Goal: Transaction & Acquisition: Download file/media

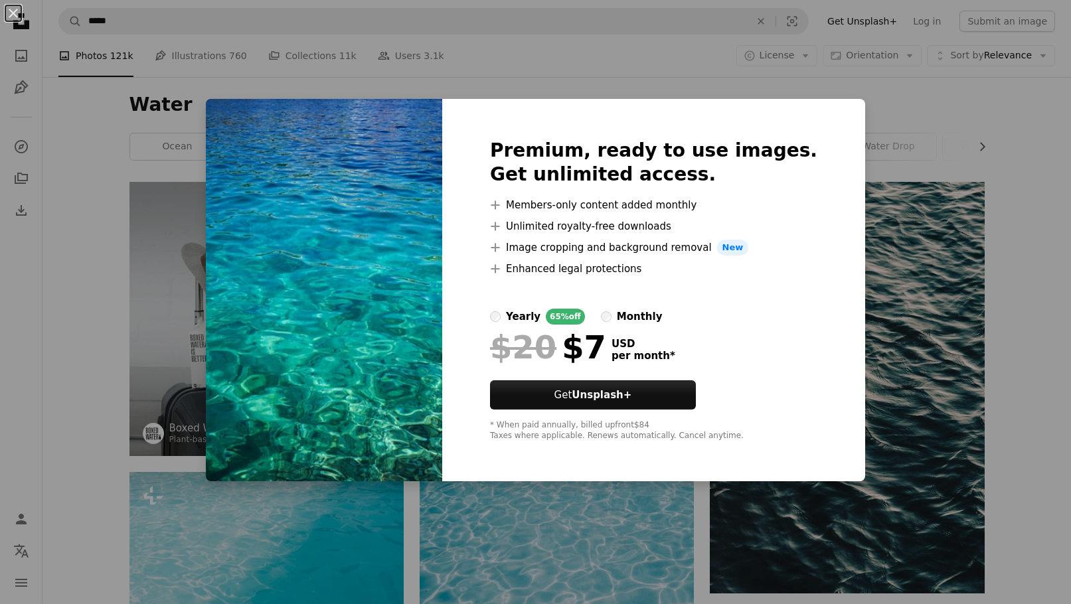
scroll to position [1549, 0]
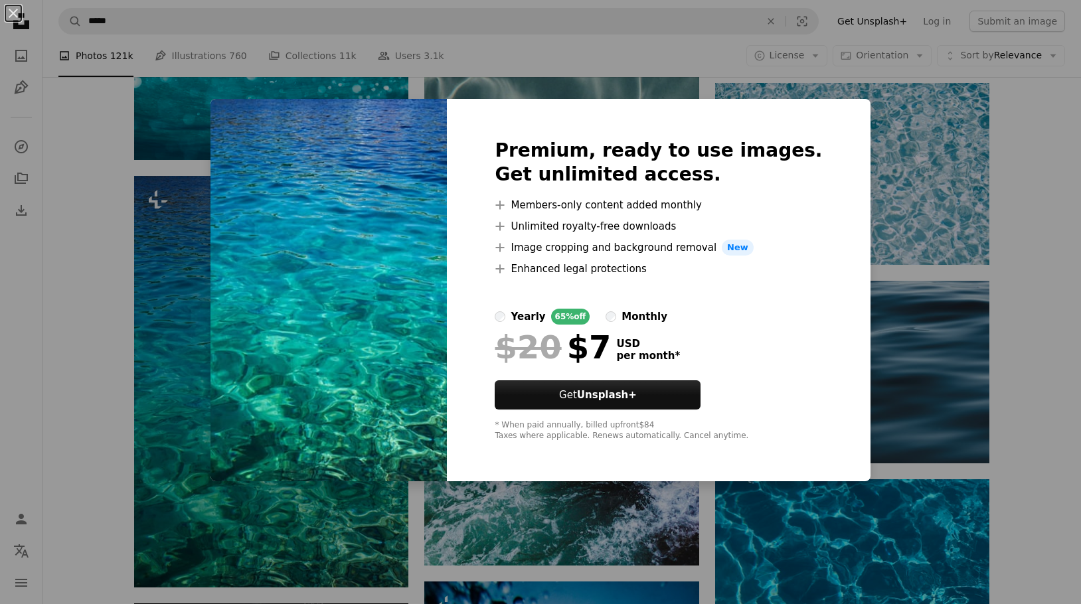
click at [1017, 175] on div "An X shape Premium, ready to use images. Get unlimited access. A plus sign Memb…" at bounding box center [540, 302] width 1081 height 604
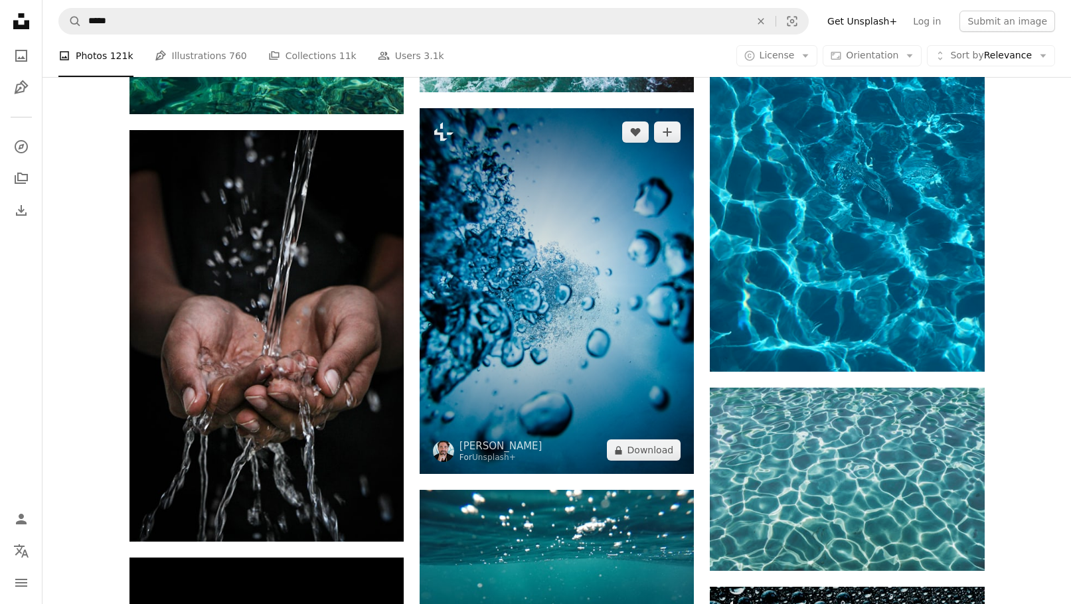
scroll to position [2170, 0]
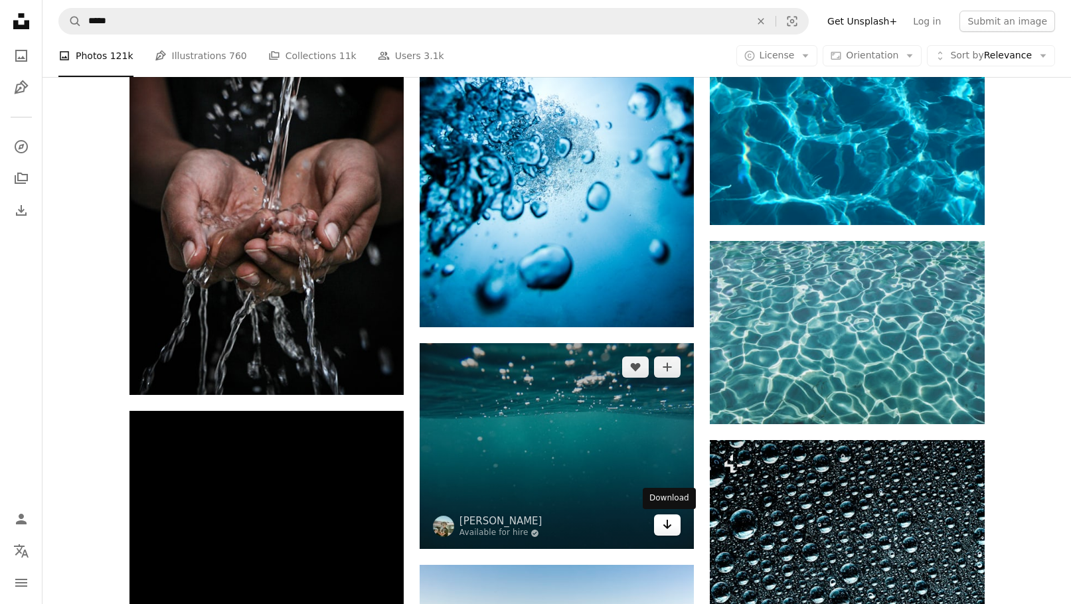
click at [665, 523] on icon "Arrow pointing down" at bounding box center [667, 525] width 11 height 16
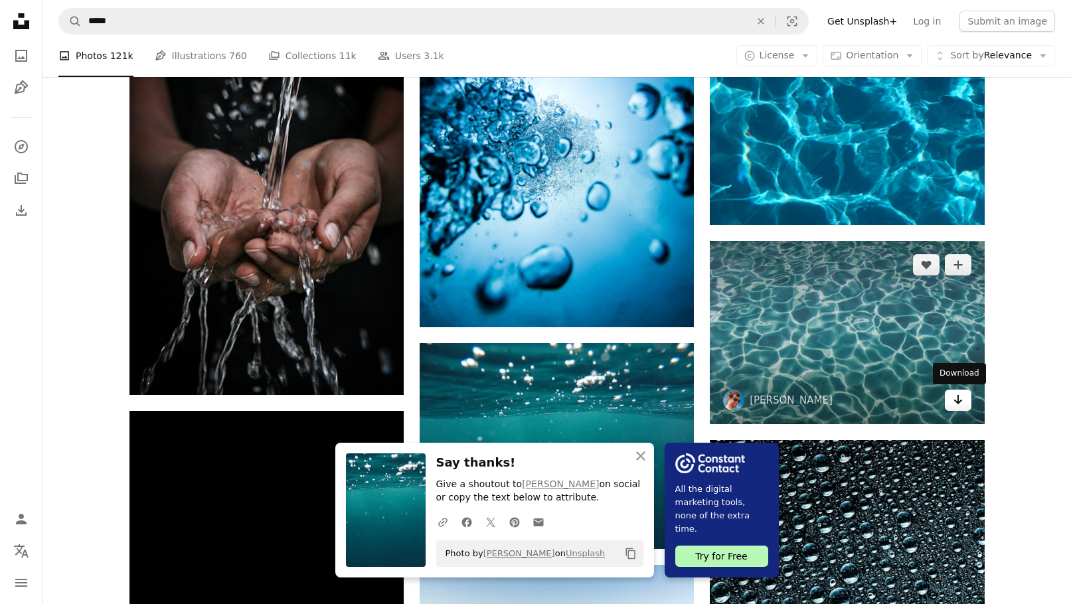
click at [958, 399] on icon "Download" at bounding box center [958, 399] width 9 height 9
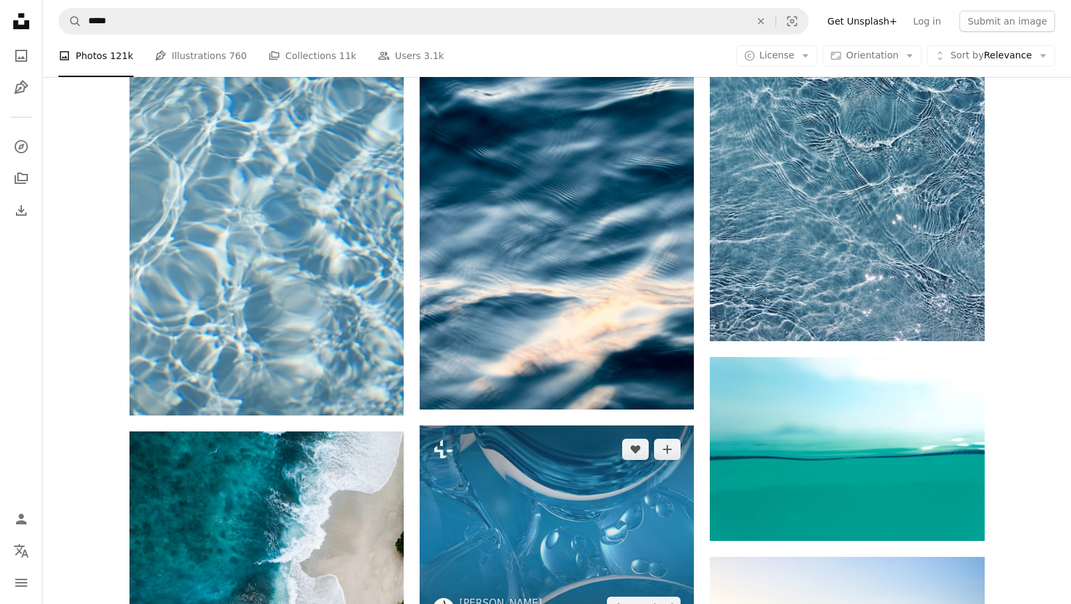
scroll to position [4804, 0]
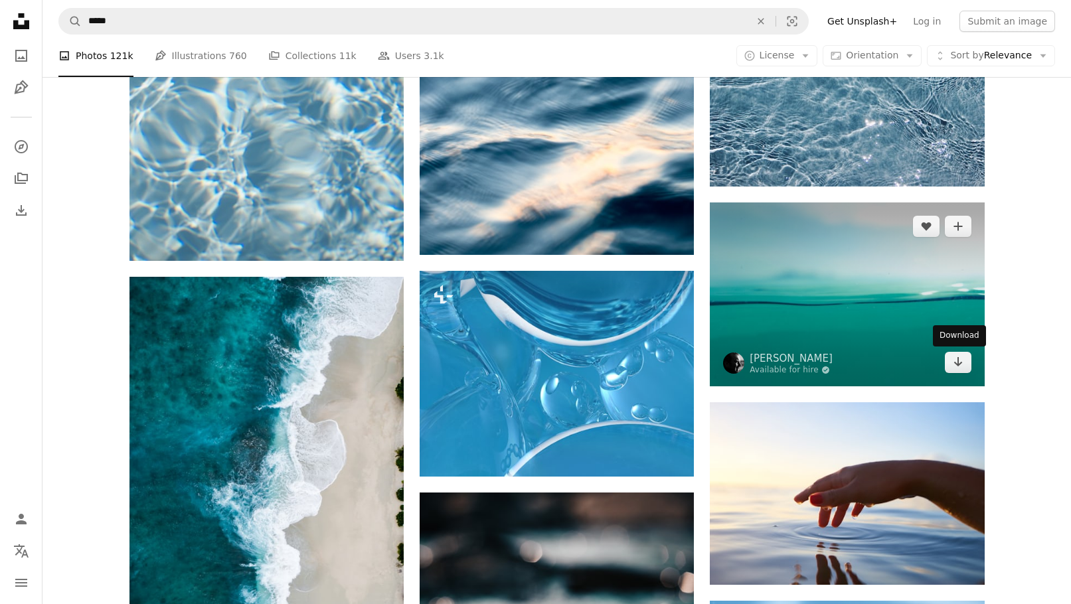
drag, startPoint x: 957, startPoint y: 359, endPoint x: 938, endPoint y: 359, distance: 18.6
click at [957, 359] on icon "Arrow pointing down" at bounding box center [958, 362] width 11 height 16
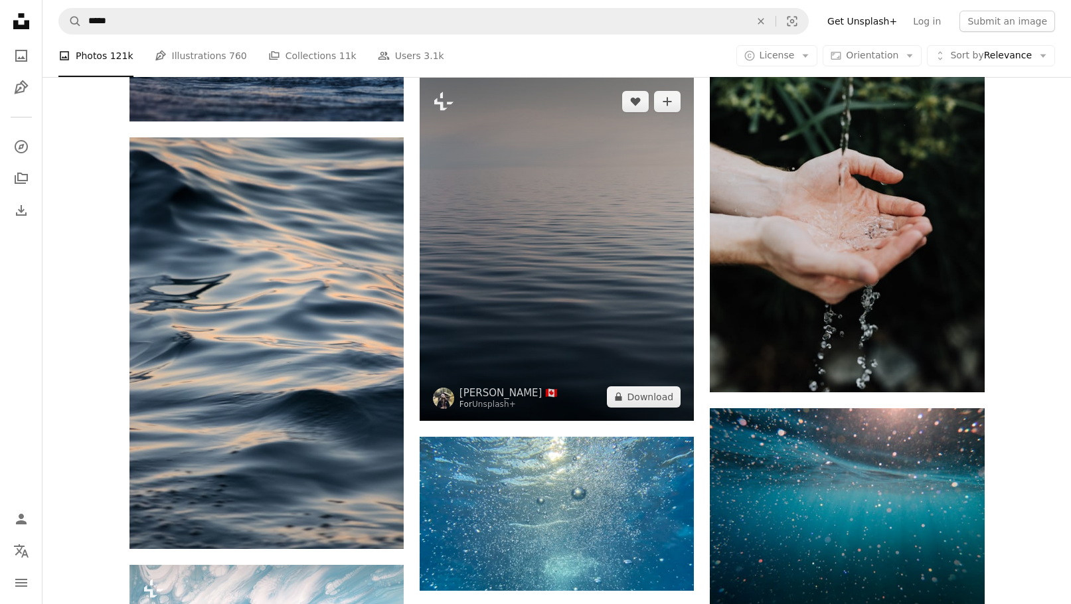
scroll to position [6199, 0]
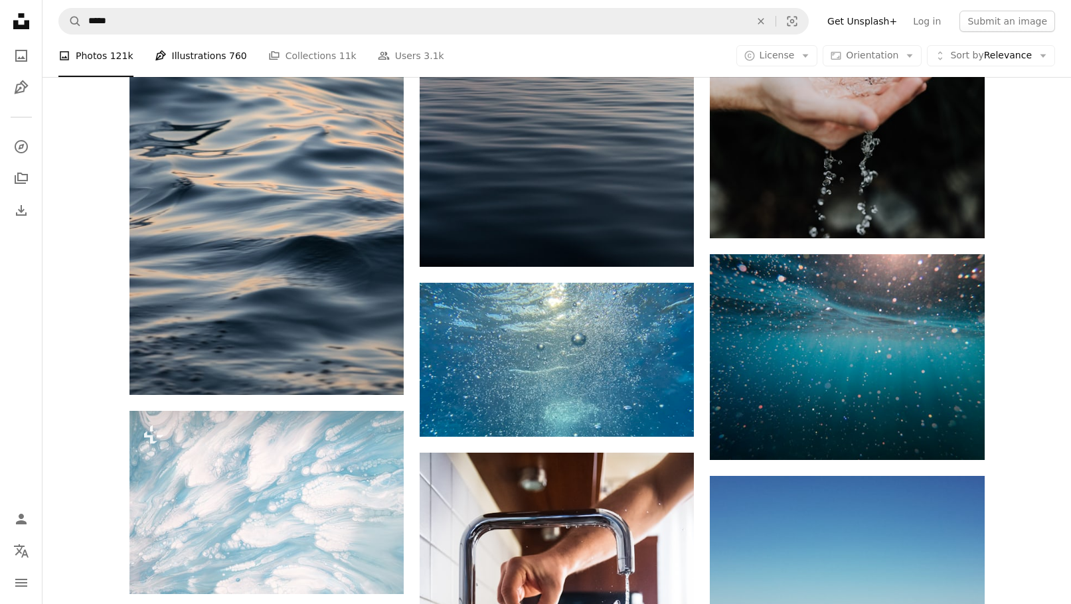
click at [195, 58] on link "Pen Tool Illustrations 760" at bounding box center [201, 56] width 92 height 43
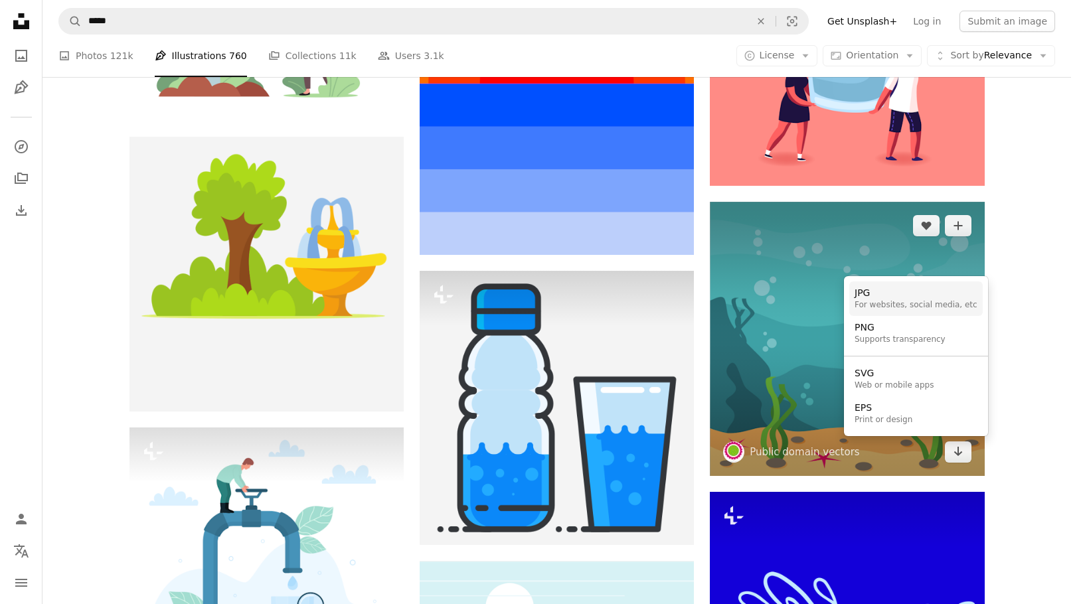
click at [873, 292] on div "JPG" at bounding box center [916, 293] width 123 height 13
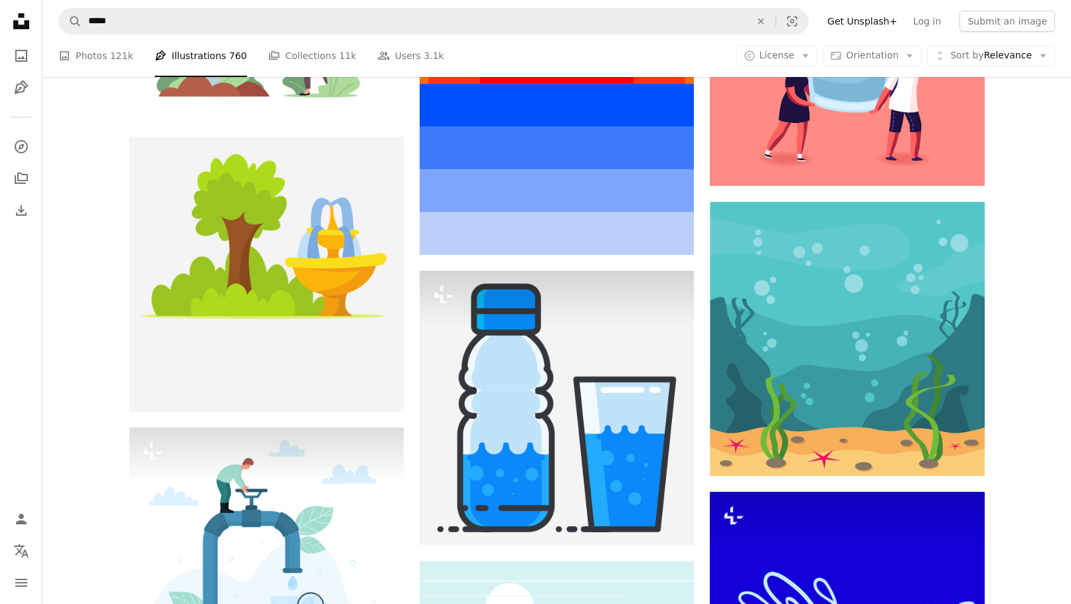
scroll to position [2685, 0]
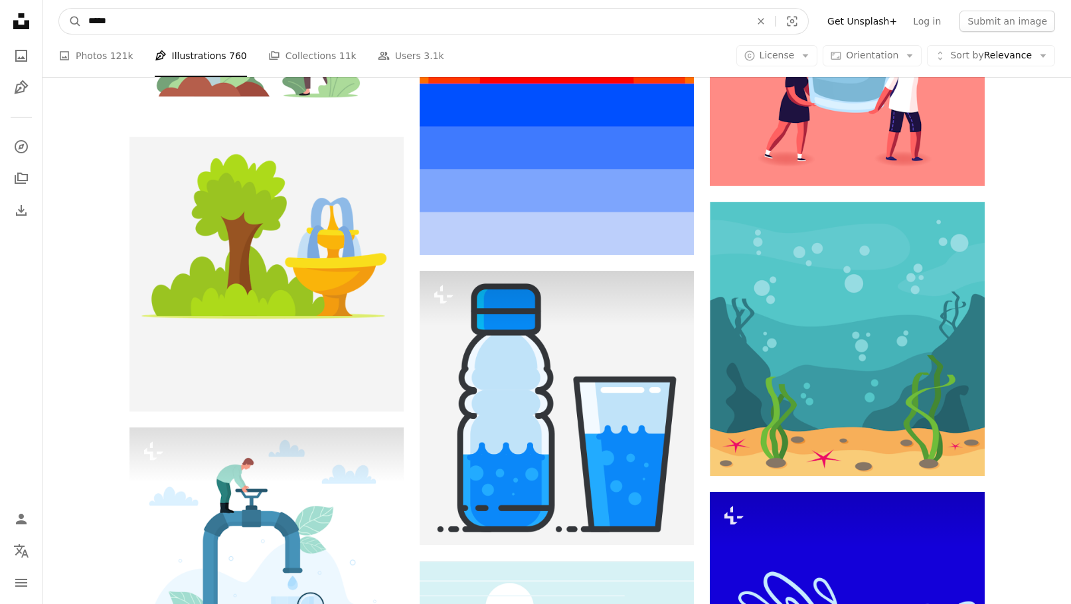
click at [120, 23] on input "*****" at bounding box center [414, 21] width 665 height 25
type input "**********"
click at [59, 9] on button "A magnifying glass" at bounding box center [70, 21] width 23 height 25
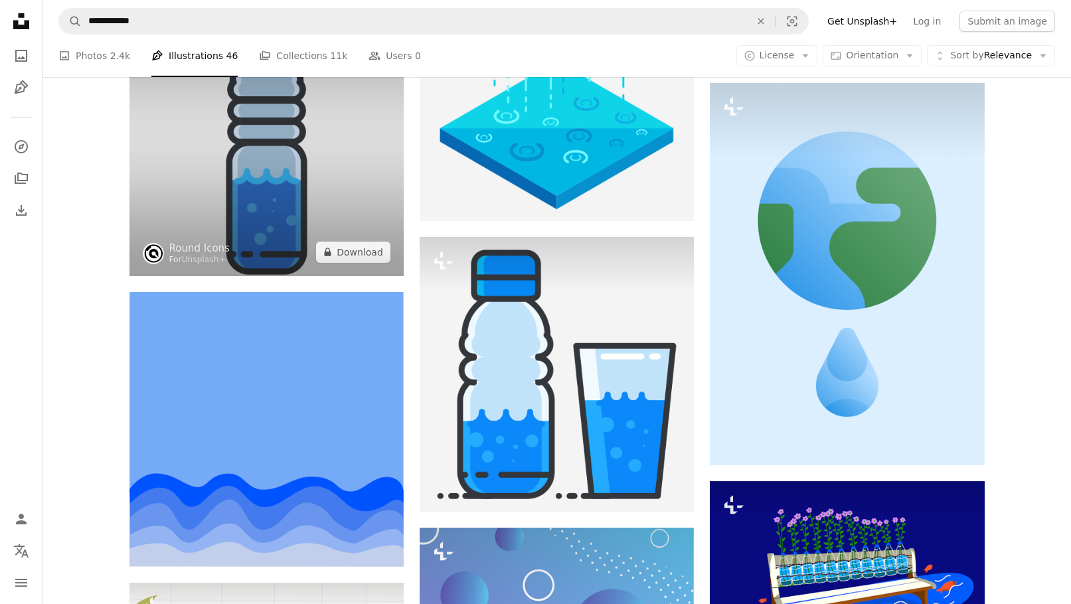
scroll to position [775, 0]
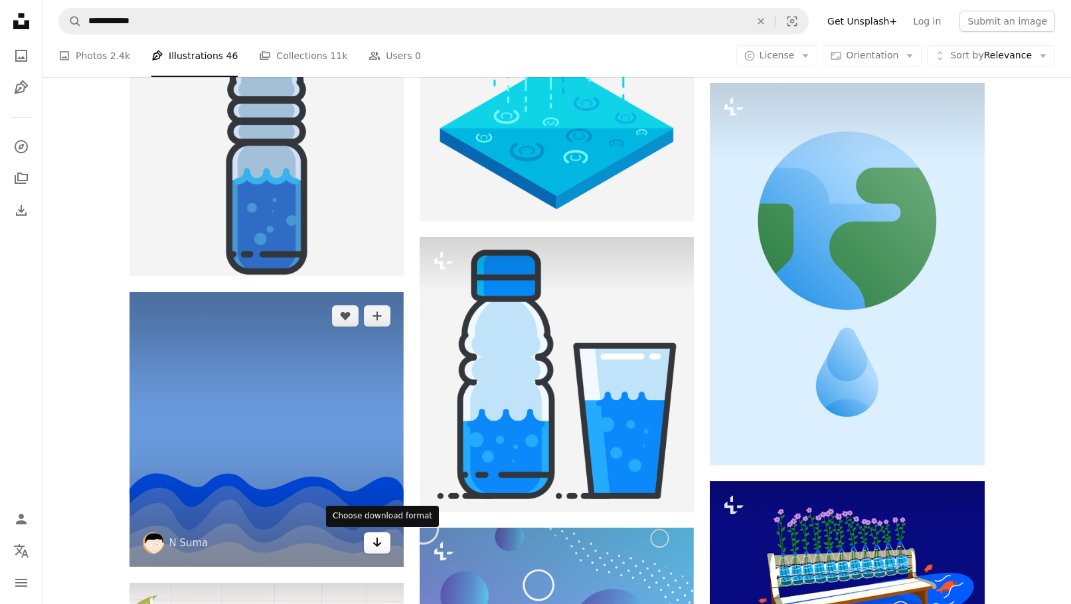
click at [376, 535] on icon "Arrow pointing down" at bounding box center [377, 543] width 11 height 16
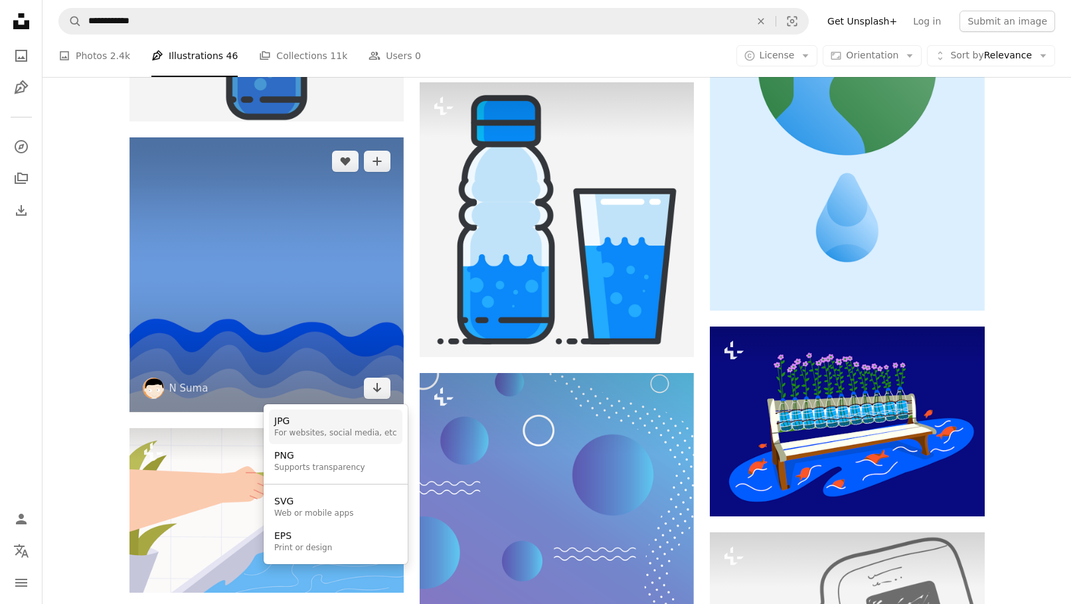
click at [292, 422] on div "JPG" at bounding box center [335, 421] width 123 height 13
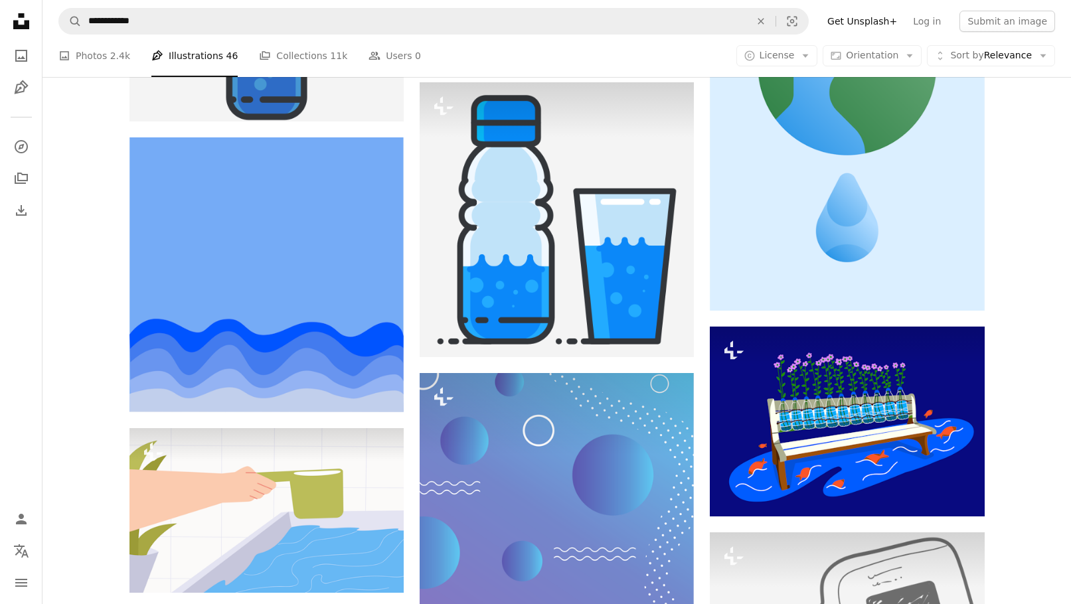
scroll to position [4649, 0]
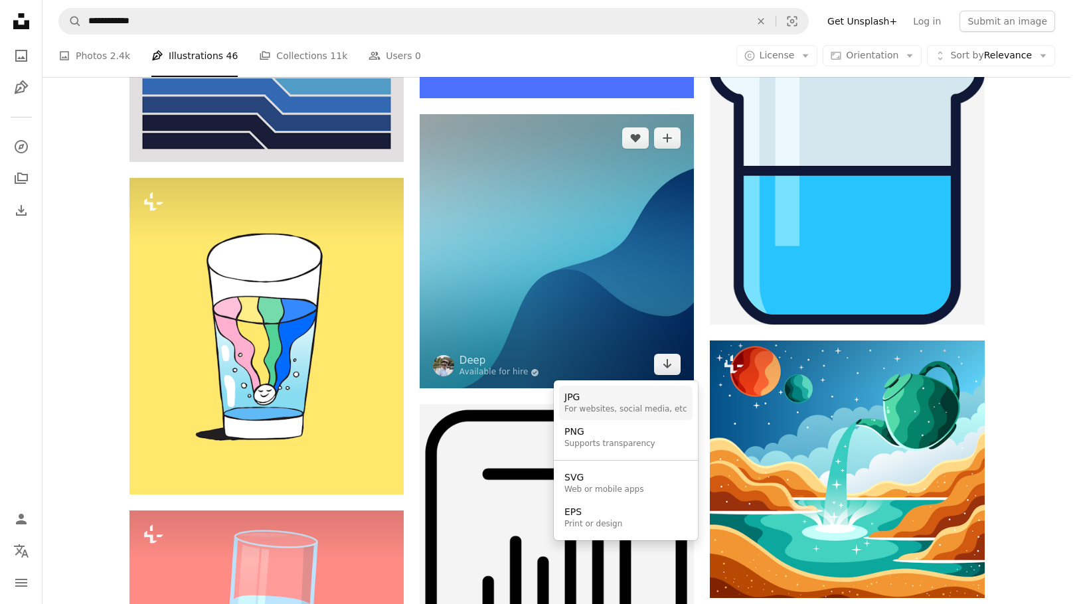
click at [592, 396] on div "JPG" at bounding box center [626, 397] width 123 height 13
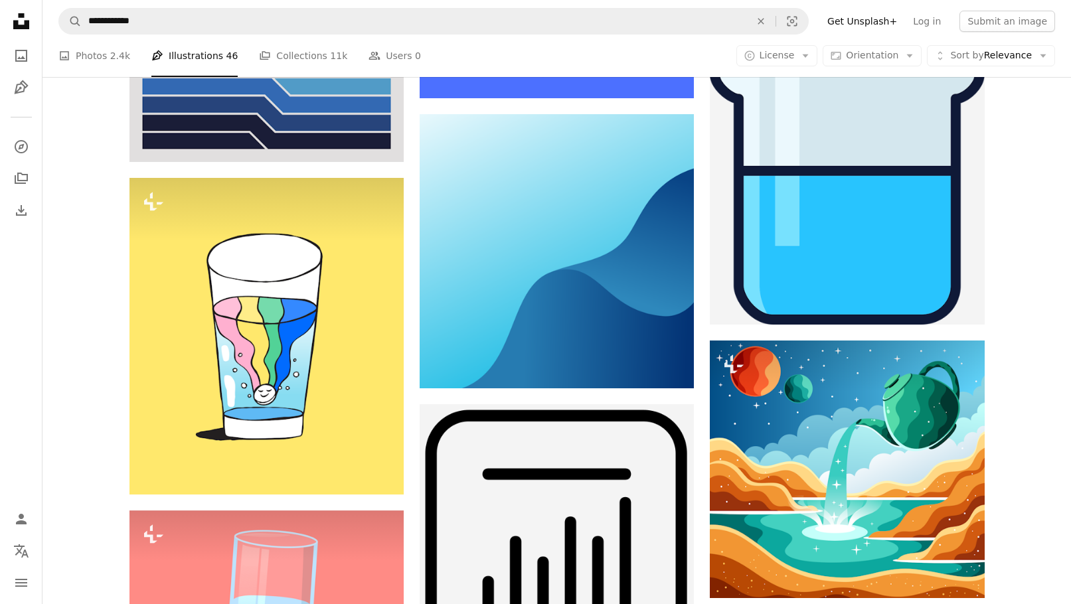
scroll to position [8368, 0]
click at [102, 56] on link "A photo Photos 2.4k" at bounding box center [94, 56] width 72 height 43
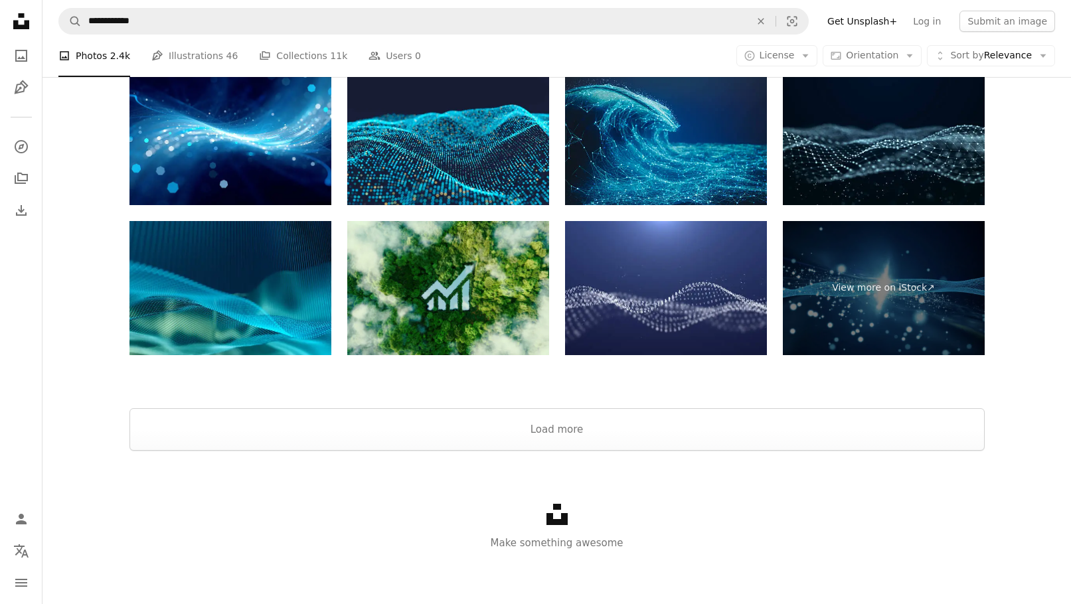
scroll to position [2244, 0]
click at [569, 426] on button "Load more" at bounding box center [557, 429] width 855 height 43
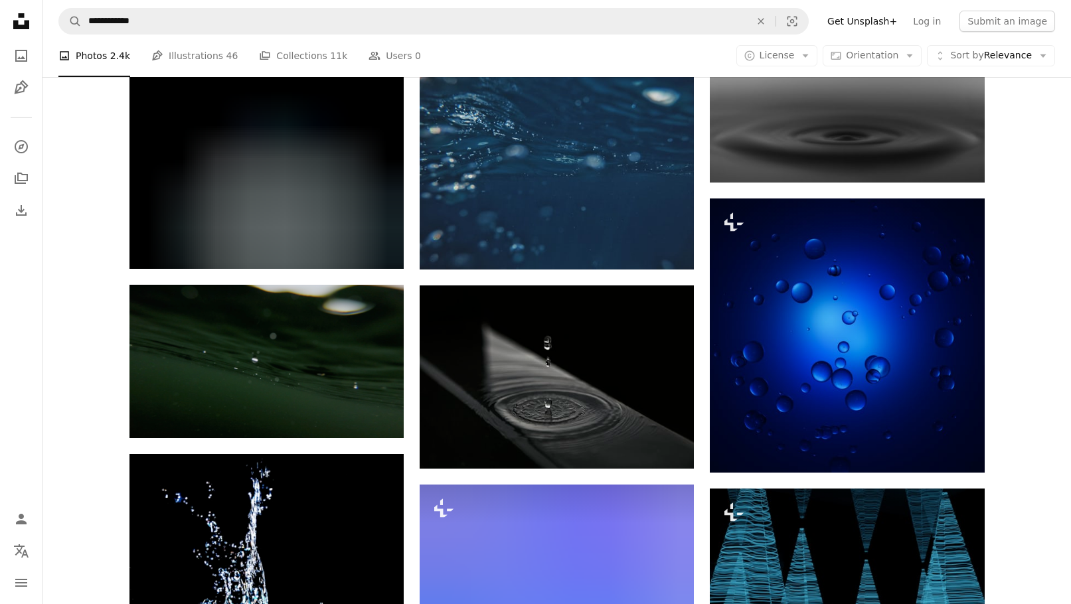
scroll to position [9683, 0]
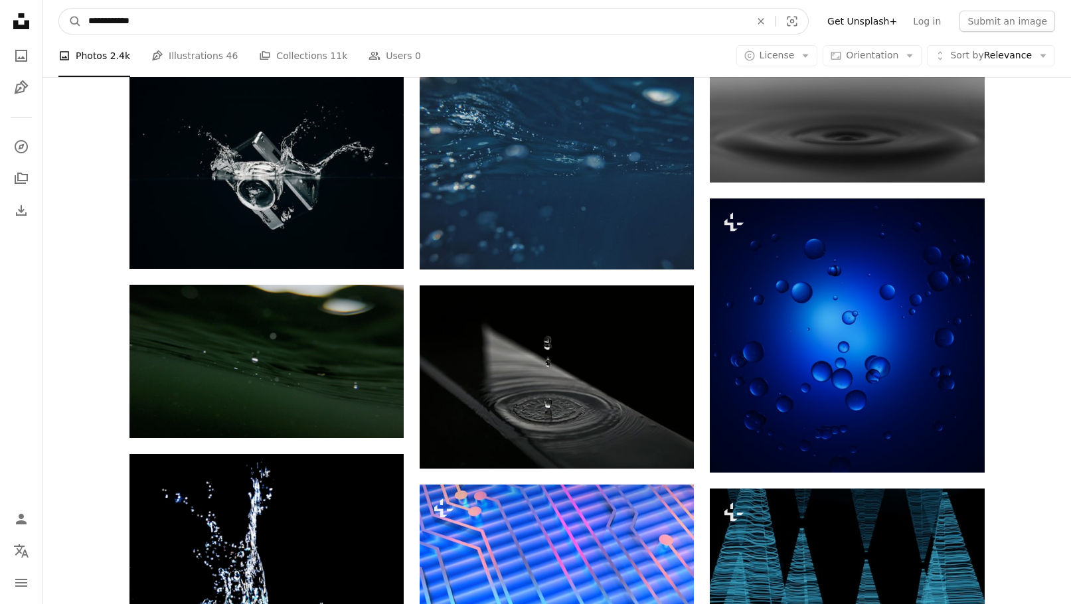
drag, startPoint x: 126, startPoint y: 21, endPoint x: 47, endPoint y: 17, distance: 79.1
click at [47, 17] on nav "**********" at bounding box center [557, 21] width 1029 height 43
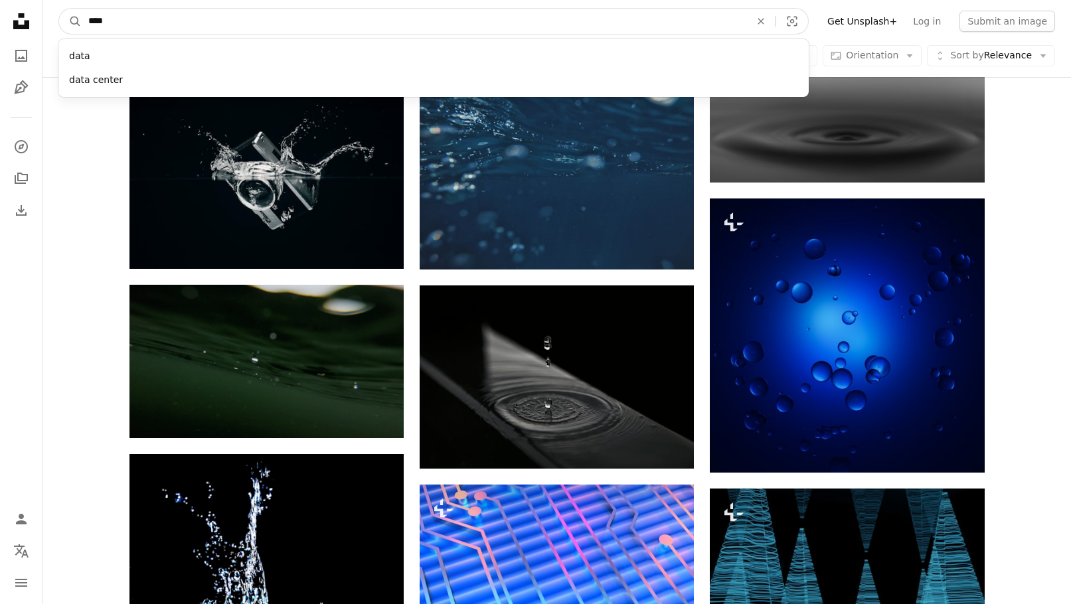
type input "****"
click at [59, 9] on button "A magnifying glass" at bounding box center [70, 21] width 23 height 25
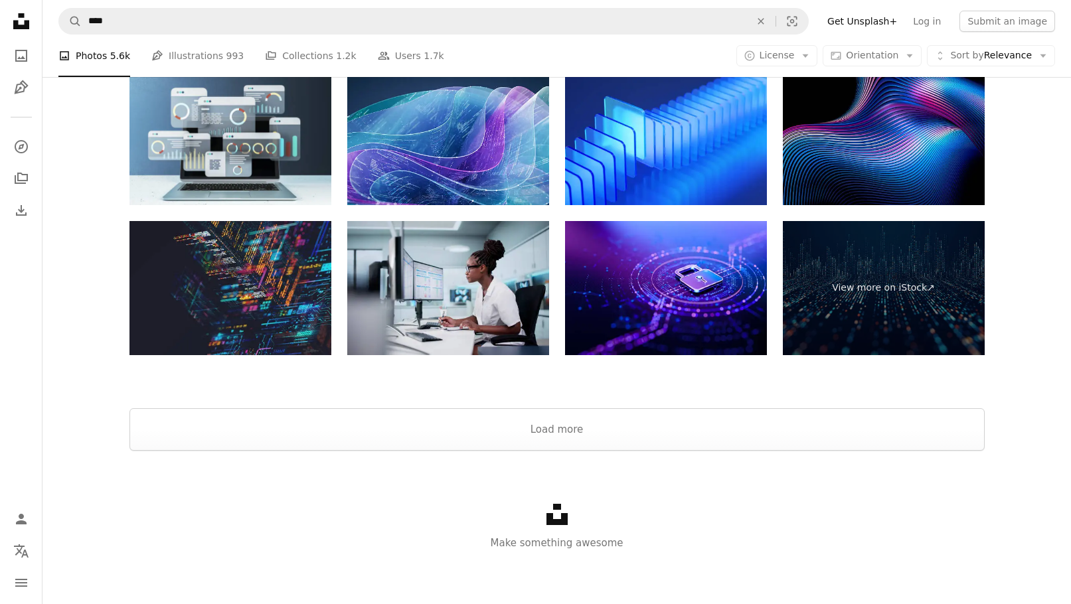
scroll to position [930, 0]
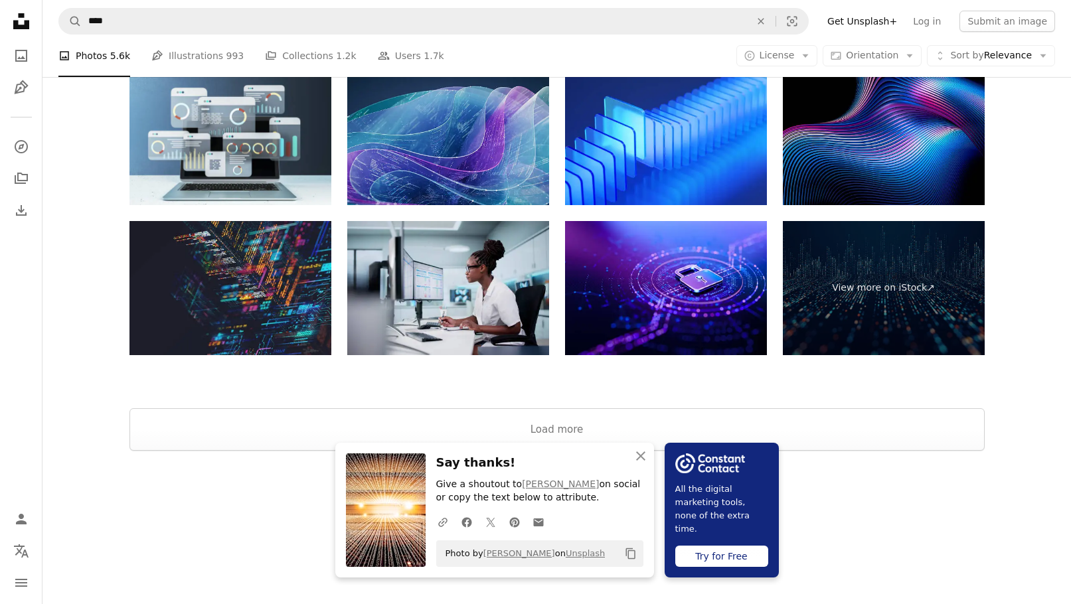
scroll to position [2194, 0]
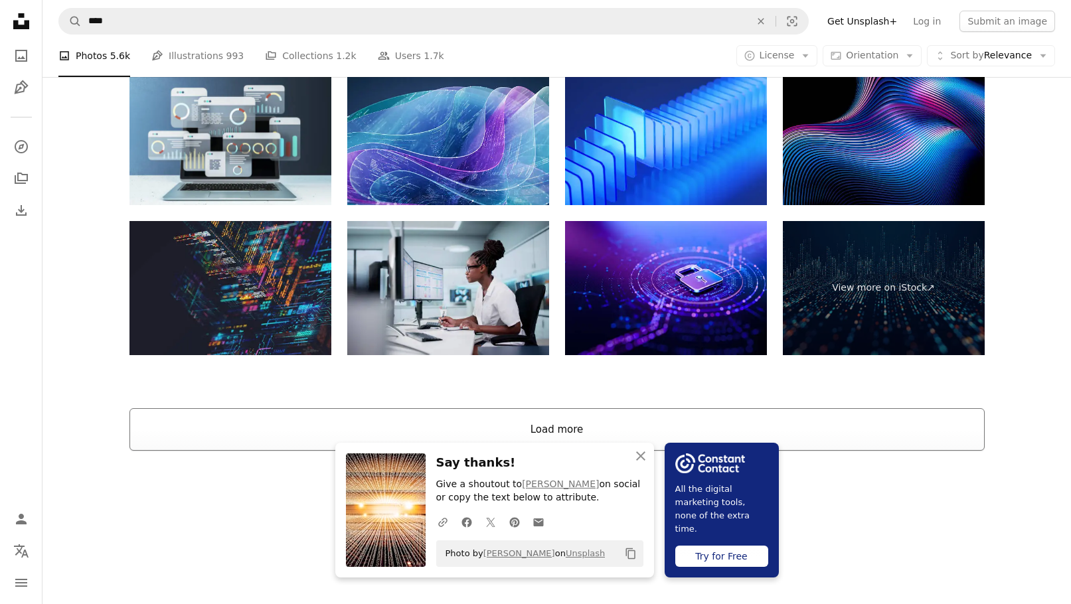
click at [541, 417] on button "Load more" at bounding box center [557, 429] width 855 height 43
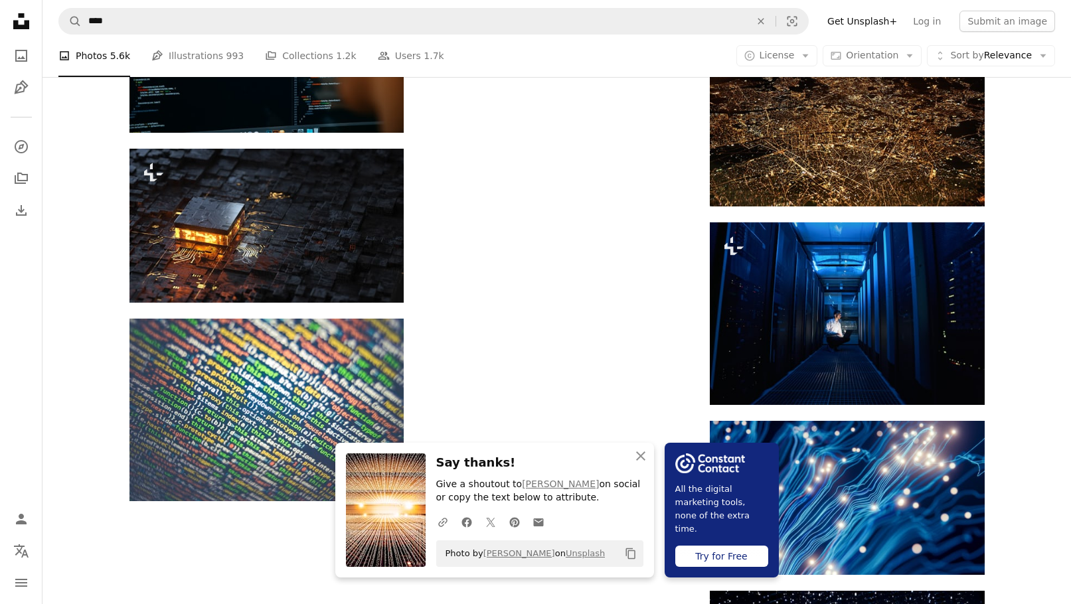
scroll to position [1729, 0]
click at [642, 456] on icon "An X shape" at bounding box center [641, 456] width 16 height 16
click at [639, 458] on icon "button" at bounding box center [640, 456] width 9 height 9
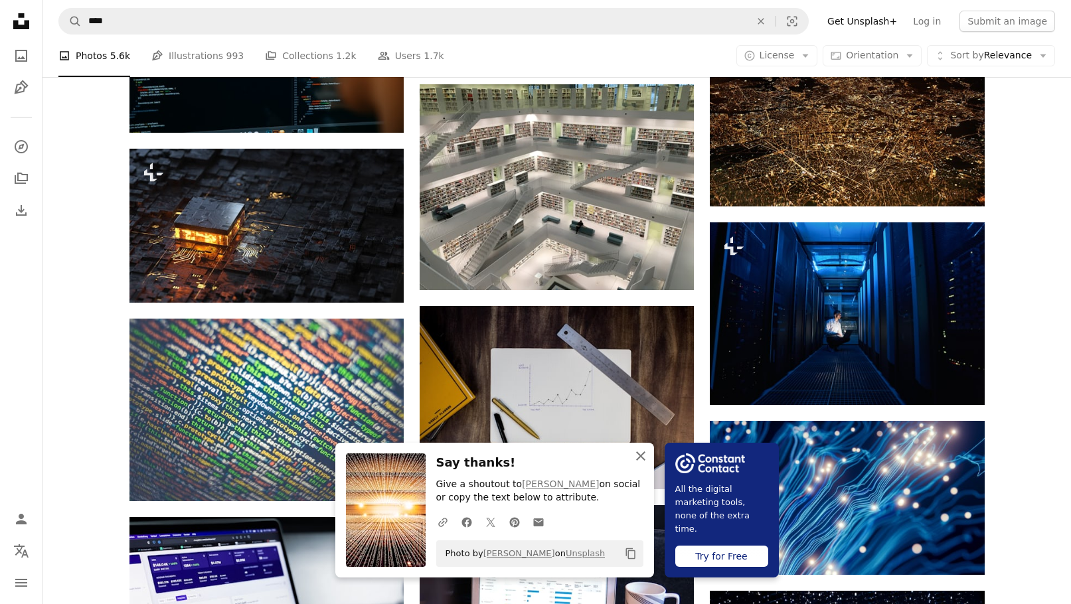
scroll to position [6068, 0]
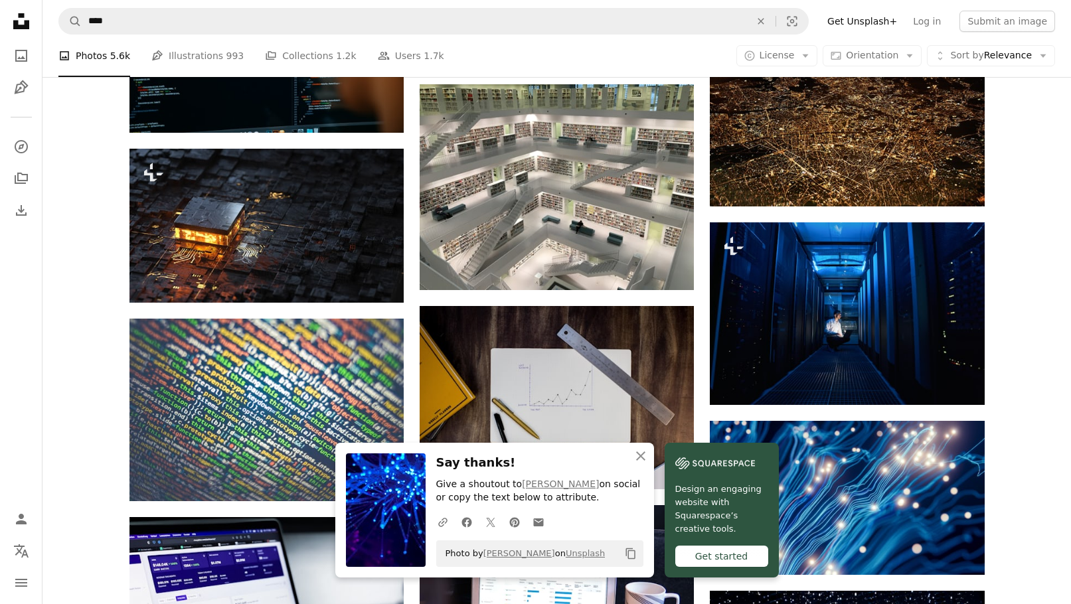
scroll to position [14126, 0]
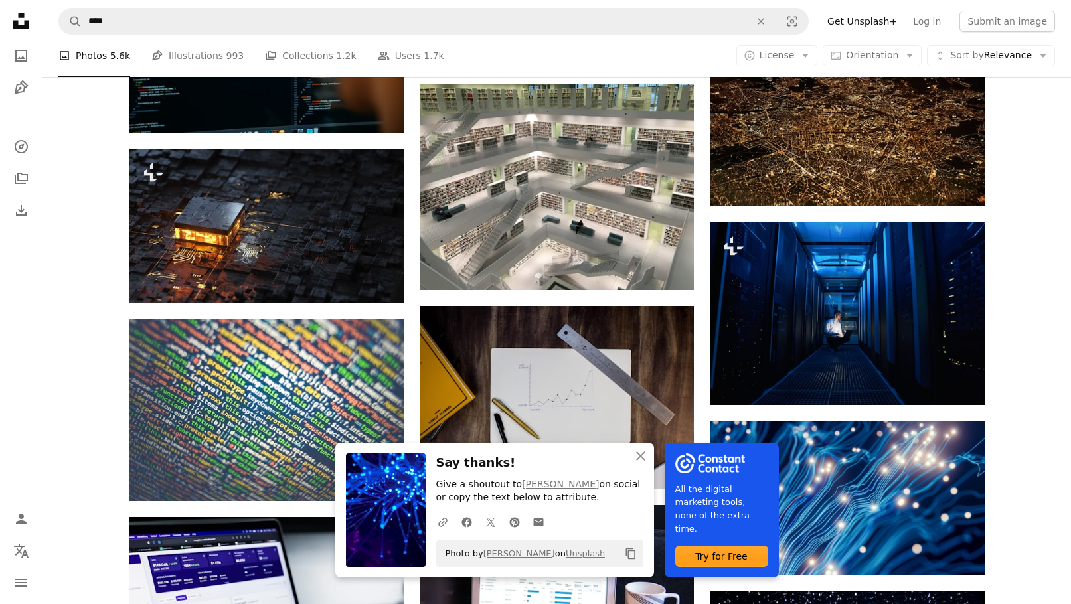
scroll to position [14281, 0]
